Goal: Transaction & Acquisition: Purchase product/service

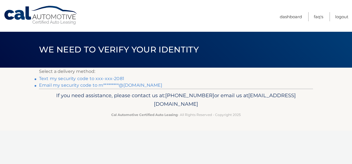
click at [114, 71] on p "Select a delivery method:" at bounding box center [176, 72] width 274 height 8
click at [112, 79] on link "Text my security code to xxx-xxx-2081" at bounding box center [81, 78] width 85 height 5
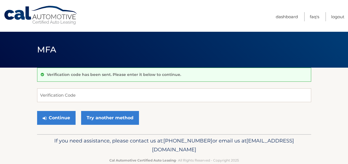
scroll to position [12, 0]
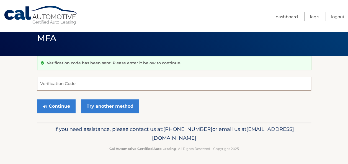
click at [165, 81] on input "Verification Code" at bounding box center [174, 84] width 274 height 14
type input "939148"
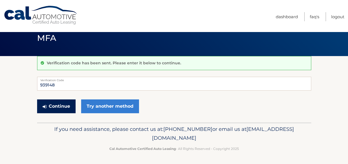
click at [60, 108] on button "Continue" at bounding box center [56, 107] width 38 height 14
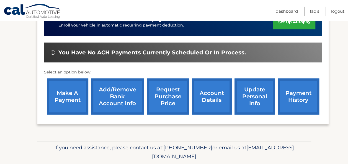
scroll to position [155, 0]
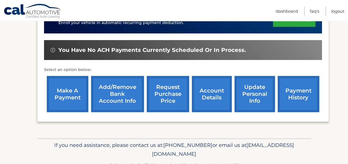
click at [71, 95] on link "make a payment" at bounding box center [67, 94] width 41 height 36
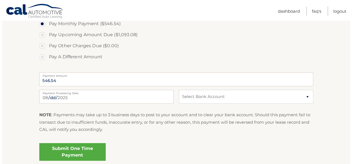
scroll to position [209, 0]
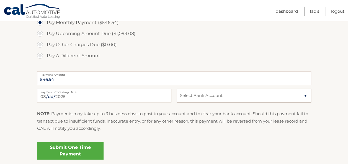
click at [211, 100] on select "Select Bank Account Checking BANK OF AMERICA, N.A. *****4249 Checking BANK OF A…" at bounding box center [243, 96] width 134 height 14
select select "ZTI5MDI2OTctYjhhNC00Mjg5LTk1MTgtZWU1NmU0ZTJhODQ3"
click at [176, 89] on select "Select Bank Account Checking BANK OF AMERICA, N.A. *****4249 Checking BANK OF A…" at bounding box center [243, 96] width 134 height 14
click at [89, 154] on link "Submit One Time Payment" at bounding box center [70, 151] width 66 height 18
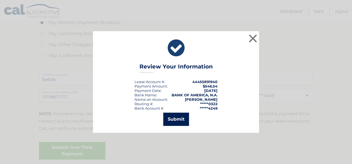
click at [178, 123] on button "Submit" at bounding box center [176, 119] width 26 height 13
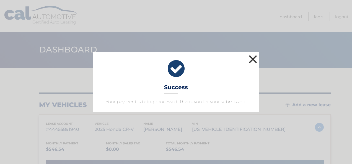
click at [253, 63] on button "×" at bounding box center [252, 59] width 11 height 11
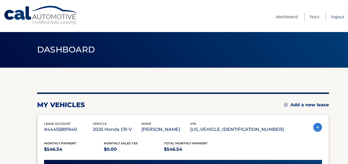
click at [335, 14] on link "Logout" at bounding box center [337, 16] width 13 height 9
